Goal: Navigation & Orientation: Find specific page/section

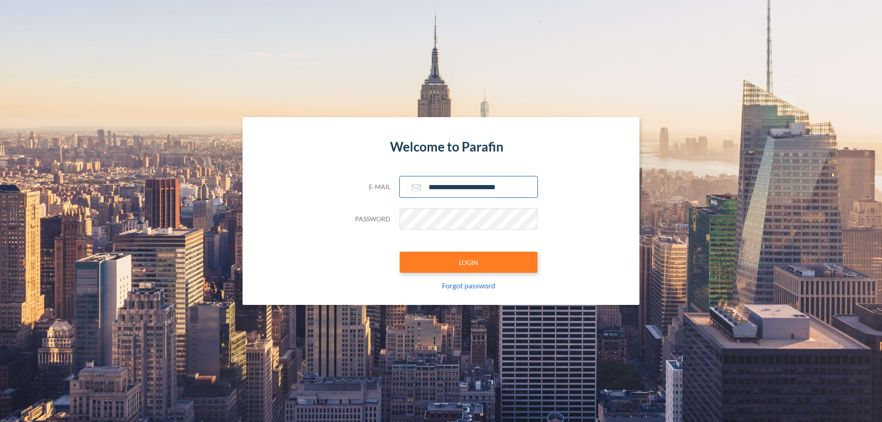
type input "**********"
click at [468, 262] on button "LOGIN" at bounding box center [469, 262] width 138 height 21
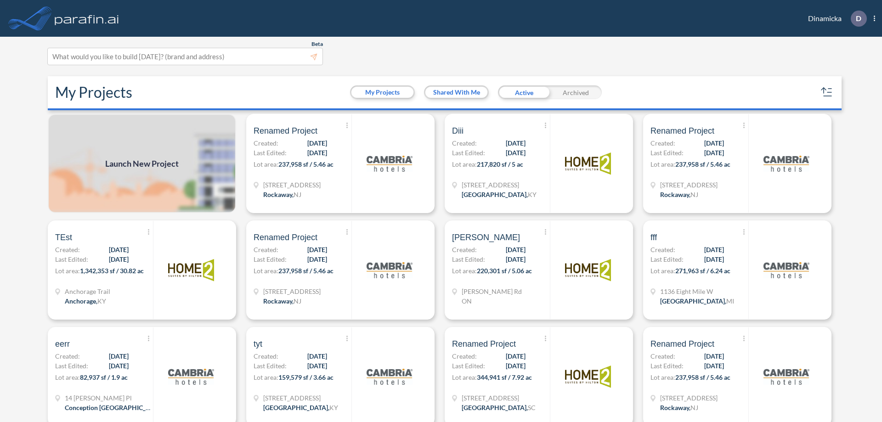
scroll to position [2, 0]
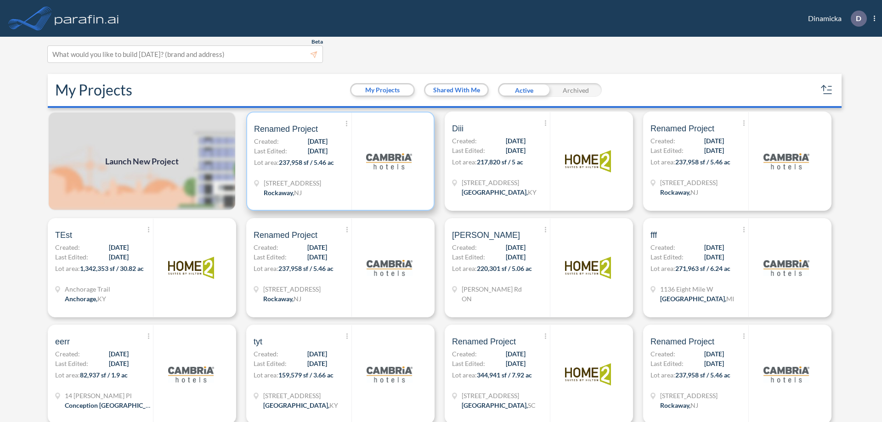
click at [338, 161] on p "Lot area: 237,958 sf / 5.46 ac" at bounding box center [302, 164] width 97 height 13
